Goal: Find specific page/section: Find specific page/section

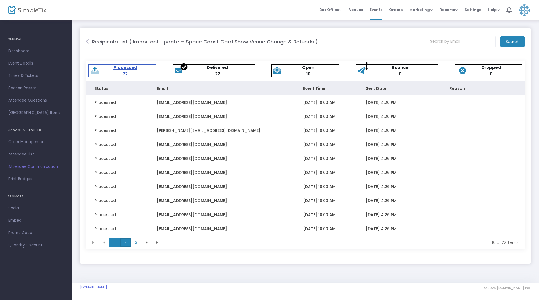
click at [126, 246] on span "2" at bounding box center [125, 242] width 11 height 8
click at [134, 242] on span "3" at bounding box center [136, 242] width 11 height 8
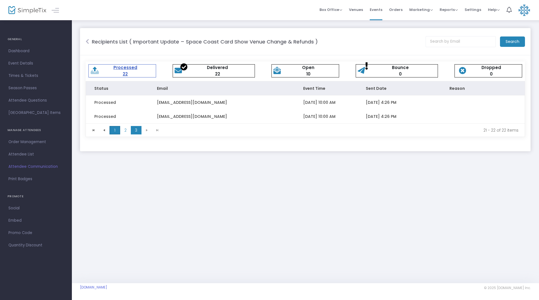
click at [116, 130] on span "1" at bounding box center [114, 130] width 11 height 8
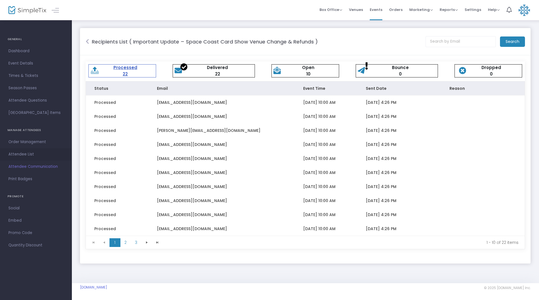
click at [39, 158] on link "Attendee List" at bounding box center [36, 154] width 72 height 12
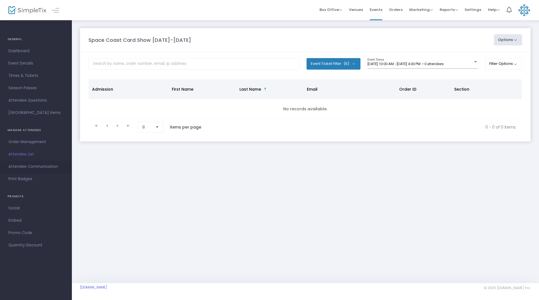
click at [37, 167] on span "Attendee Communication" at bounding box center [35, 166] width 55 height 7
